Goal: Find specific page/section: Find specific page/section

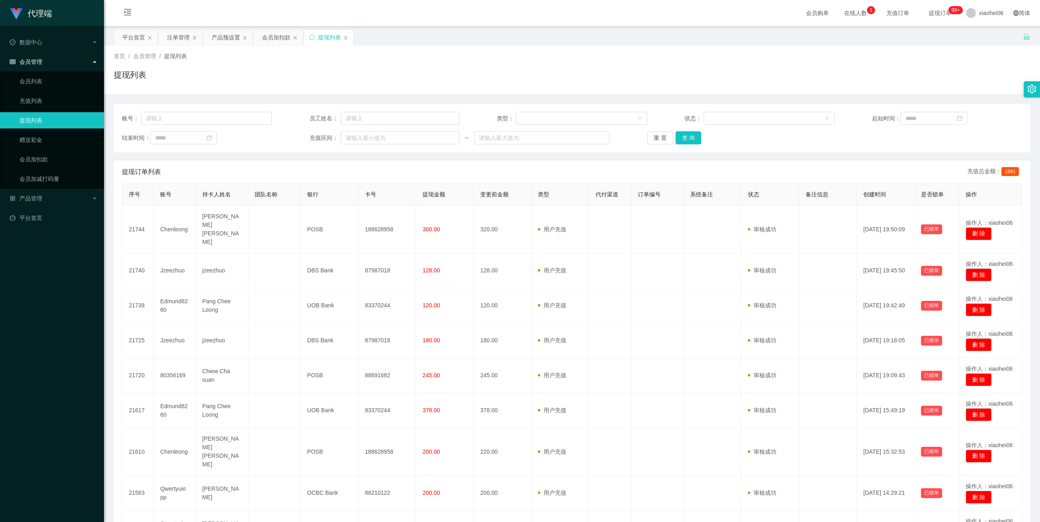
click at [361, 80] on div "提现列表" at bounding box center [572, 78] width 917 height 19
